Goal: Task Accomplishment & Management: Manage account settings

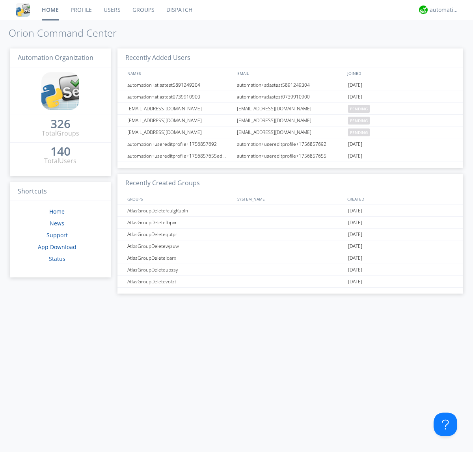
click at [112, 10] on link "Users" at bounding box center [112, 10] width 29 height 20
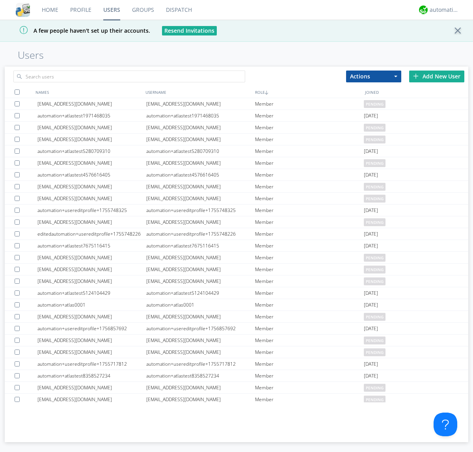
click at [437, 76] on div "Add New User" at bounding box center [436, 77] width 55 height 12
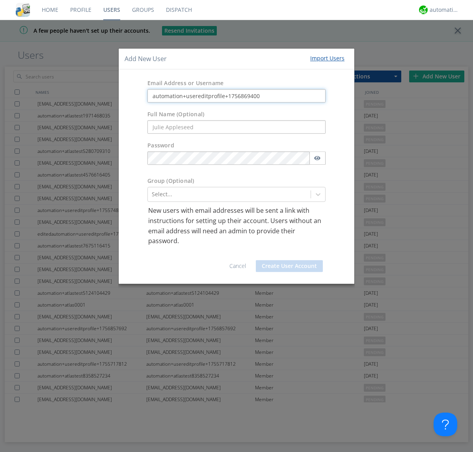
type input "automation+usereditprofile+1756869400"
click at [289, 266] on button "Create User Account" at bounding box center [289, 266] width 67 height 12
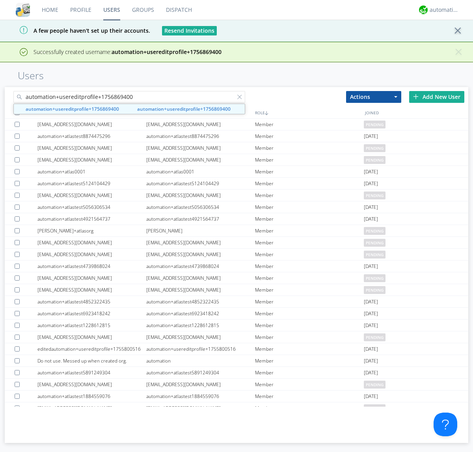
type input "automation+usereditprofile+1756869400"
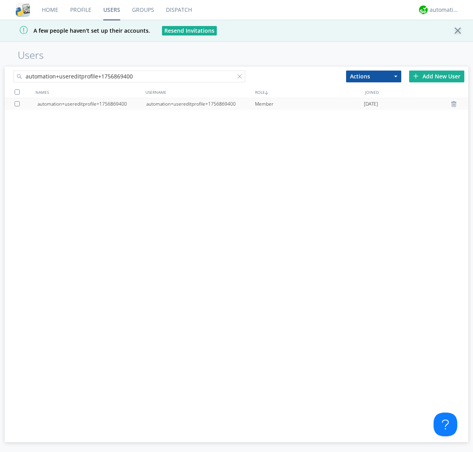
click at [200, 104] on div "automation+usereditprofile+1756869400" at bounding box center [200, 104] width 109 height 12
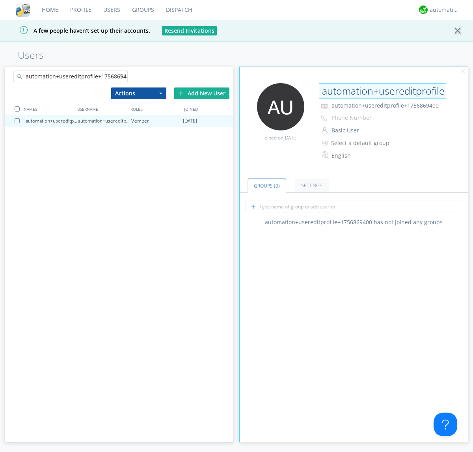
click at [382, 91] on input "automation+usereditprofile+1756869400" at bounding box center [382, 91] width 127 height 16
type input "editedautomation+usereditprofile+1756869400"
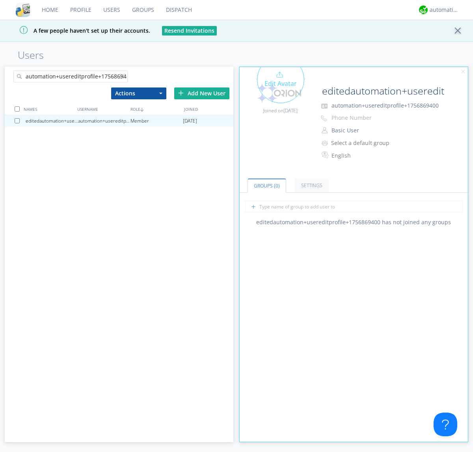
click at [280, 93] on div "Edit Avatar" at bounding box center [280, 79] width 47 height 47
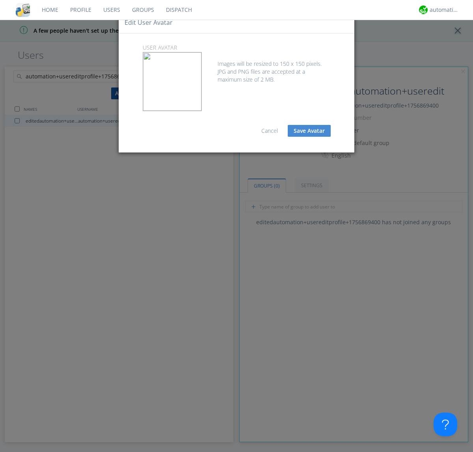
click at [309, 131] on button "Save Avatar" at bounding box center [309, 131] width 43 height 12
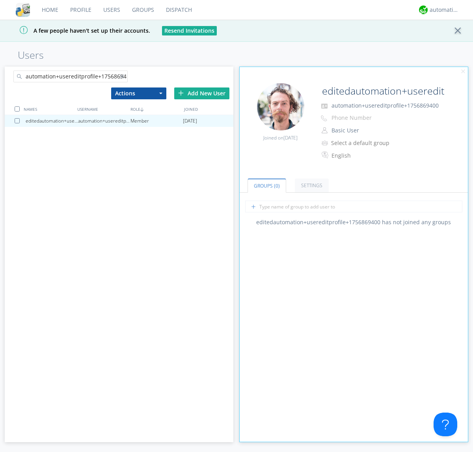
click at [123, 78] on div at bounding box center [124, 78] width 8 height 8
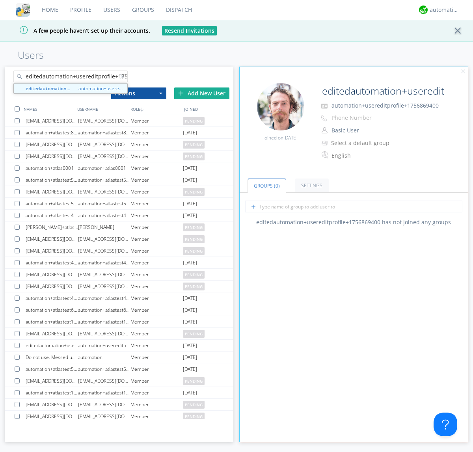
scroll to position [0, 21]
type input "editedautomation+usereditprofile+1756869400"
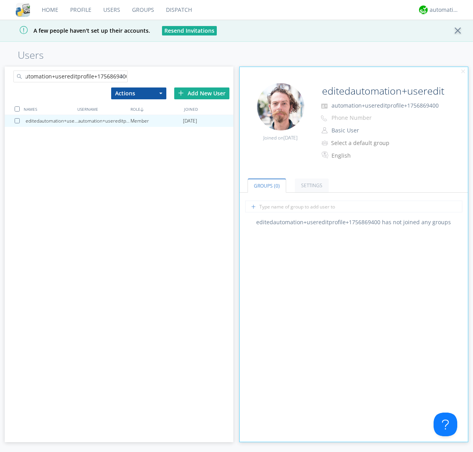
click at [17, 109] on div at bounding box center [17, 108] width 5 height 5
click at [138, 93] on button "Actions" at bounding box center [138, 94] width 55 height 12
click at [0, 0] on link "Delete User" at bounding box center [0, 0] width 0 height 0
